Goal: Navigation & Orientation: Go to known website

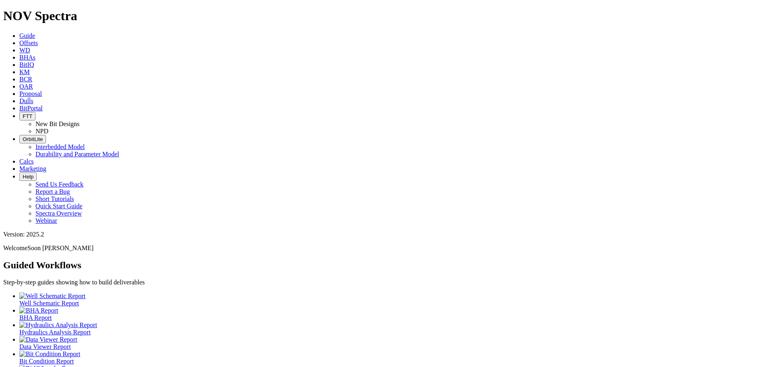
click at [19, 105] on icon at bounding box center [19, 108] width 0 height 7
